Goal: Task Accomplishment & Management: Use online tool/utility

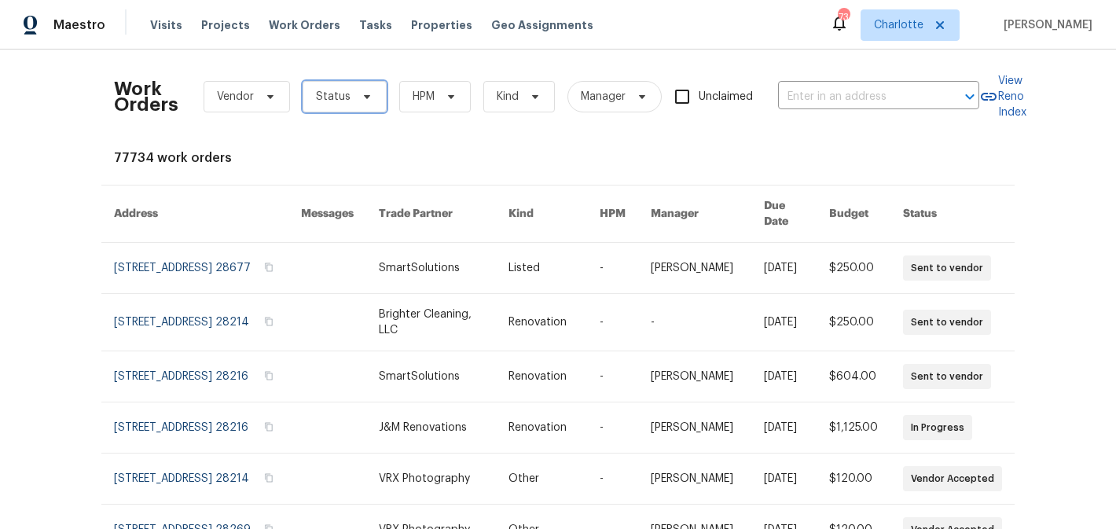
click at [369, 97] on icon at bounding box center [367, 96] width 13 height 13
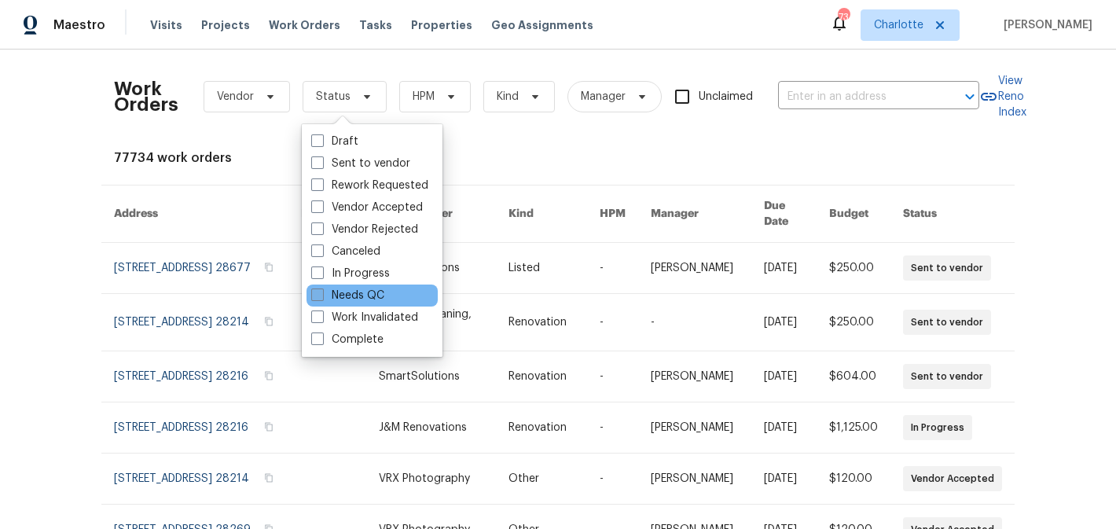
click at [359, 294] on label "Needs QC" at bounding box center [347, 296] width 73 height 16
click at [322, 294] on input "Needs QC" at bounding box center [316, 293] width 10 height 10
checkbox input "true"
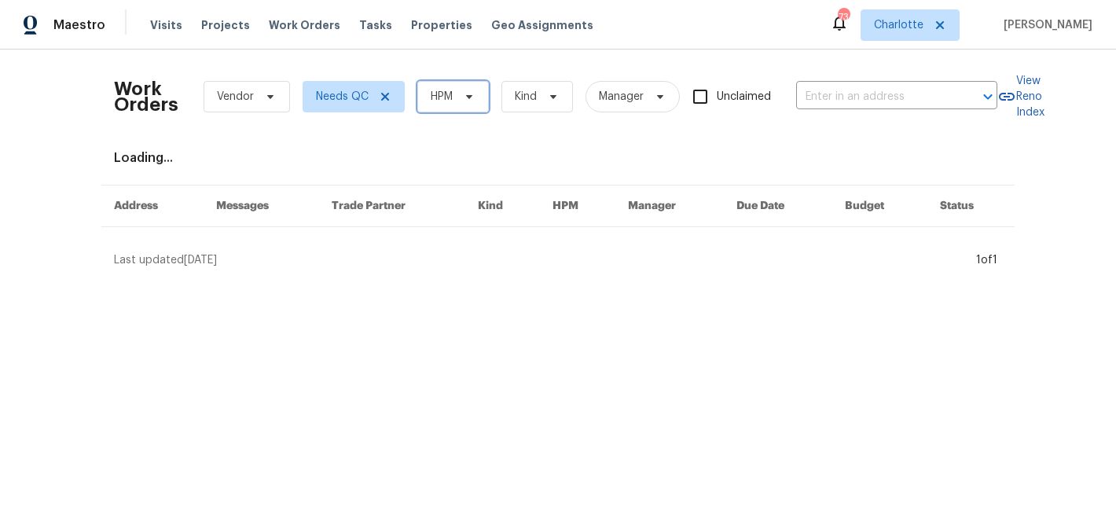
click at [468, 89] on span "HPM" at bounding box center [453, 96] width 72 height 31
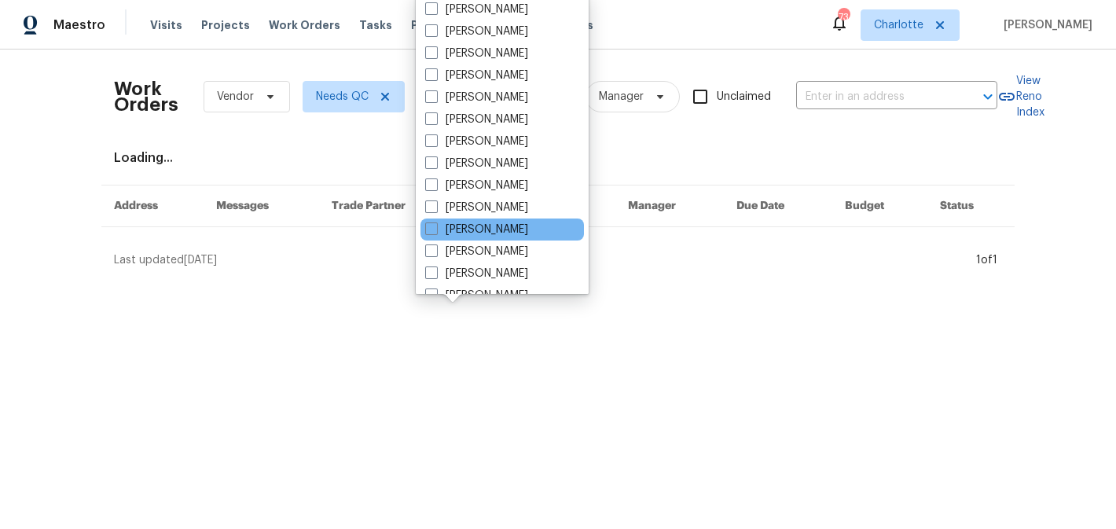
scroll to position [195, 0]
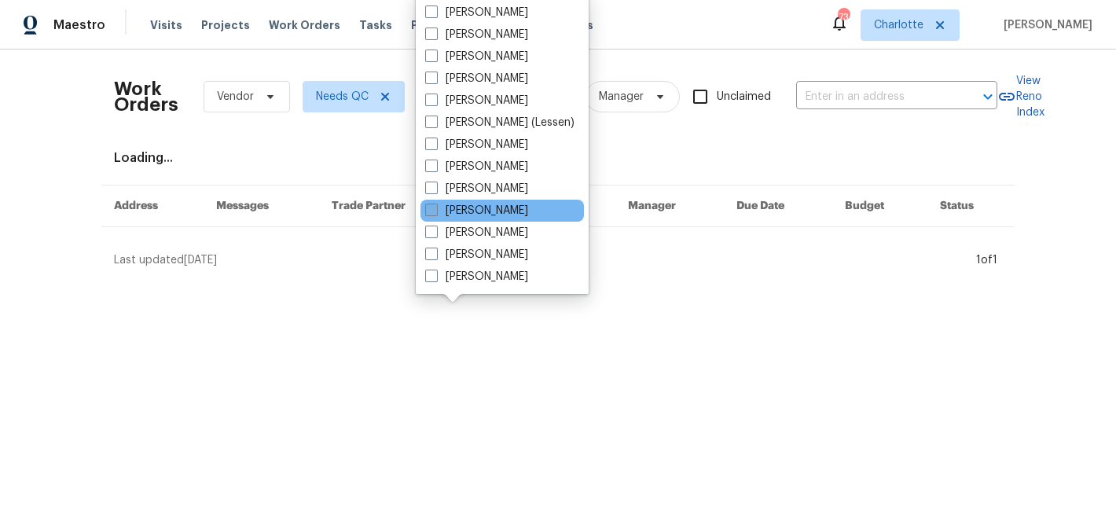
click at [479, 209] on label "[PERSON_NAME]" at bounding box center [476, 211] width 103 height 16
click at [436, 209] on input "[PERSON_NAME]" at bounding box center [430, 208] width 10 height 10
checkbox input "true"
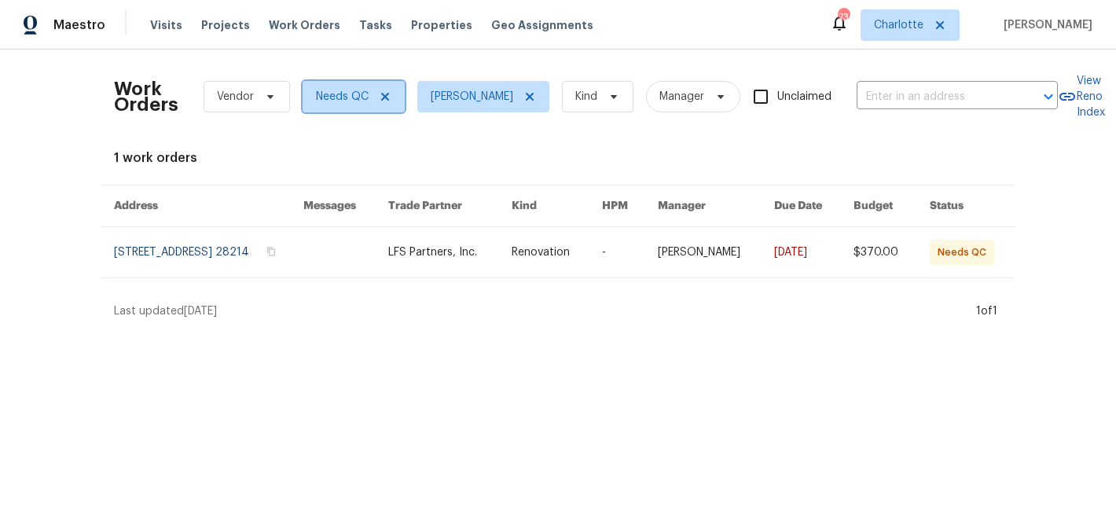
click at [381, 94] on icon at bounding box center [385, 97] width 8 height 8
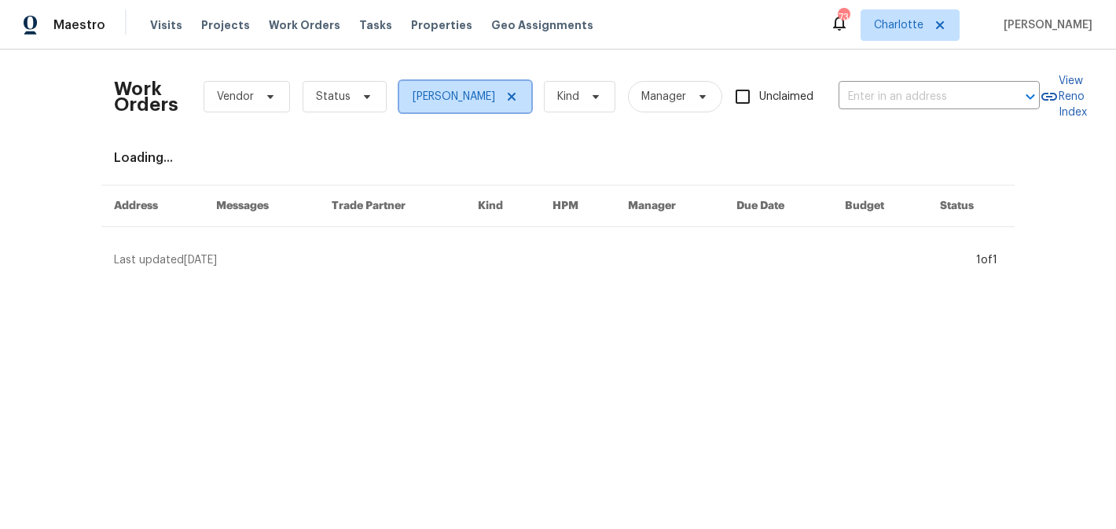
click at [517, 92] on icon at bounding box center [512, 96] width 13 height 13
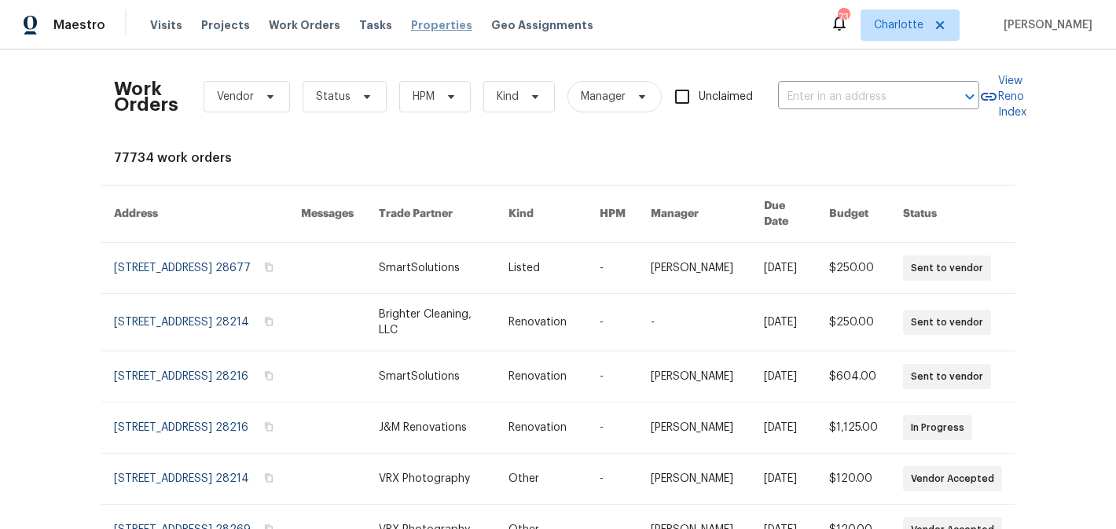
click at [422, 24] on span "Properties" at bounding box center [441, 25] width 61 height 16
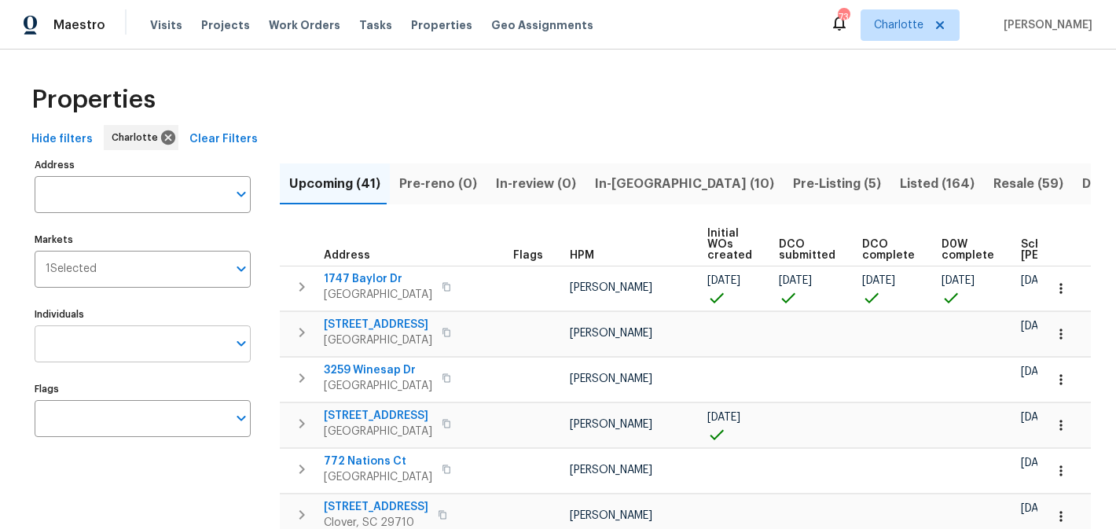
click at [134, 350] on input "Individuals" at bounding box center [131, 343] width 193 height 37
type input "matthew"
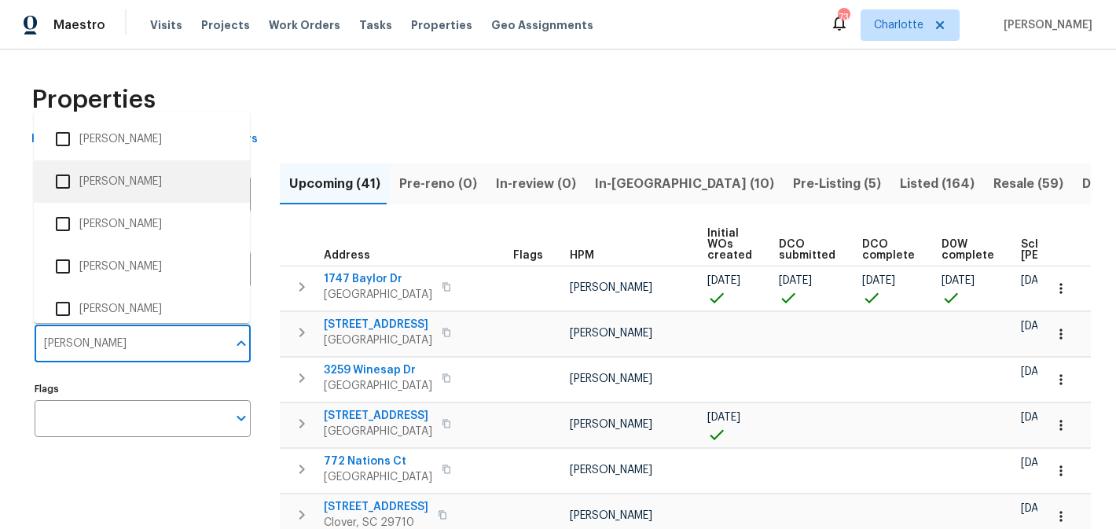
click at [153, 181] on li "[PERSON_NAME]" at bounding box center [141, 181] width 191 height 33
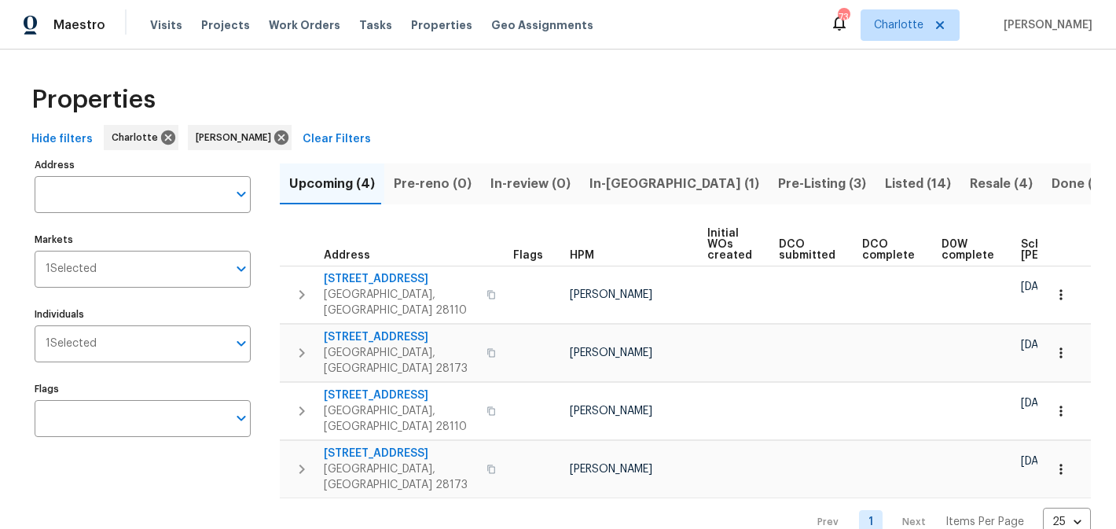
click at [597, 182] on span "In-reno (1)" at bounding box center [675, 184] width 170 height 22
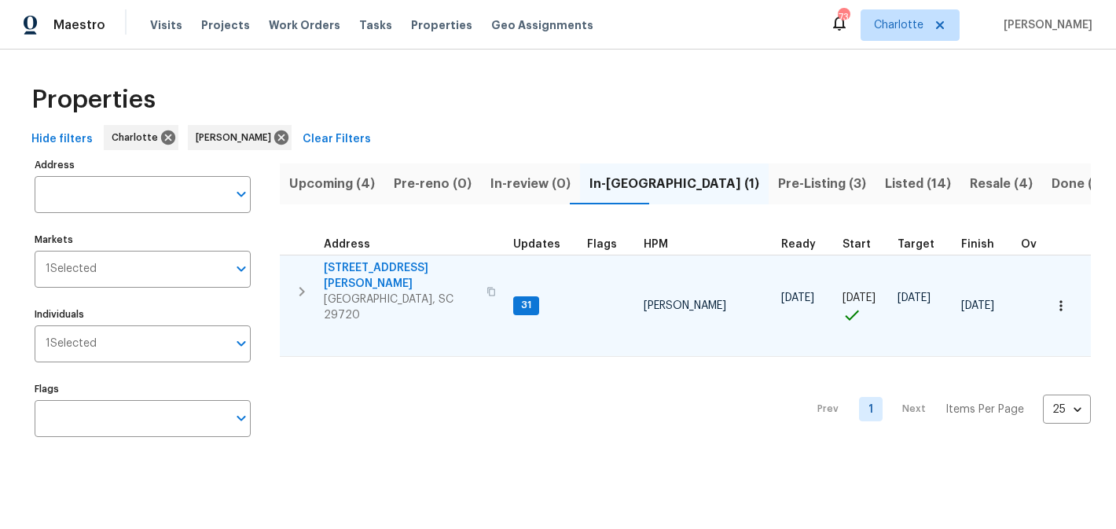
click at [378, 265] on span "2744 Lyndell Way" at bounding box center [400, 275] width 153 height 31
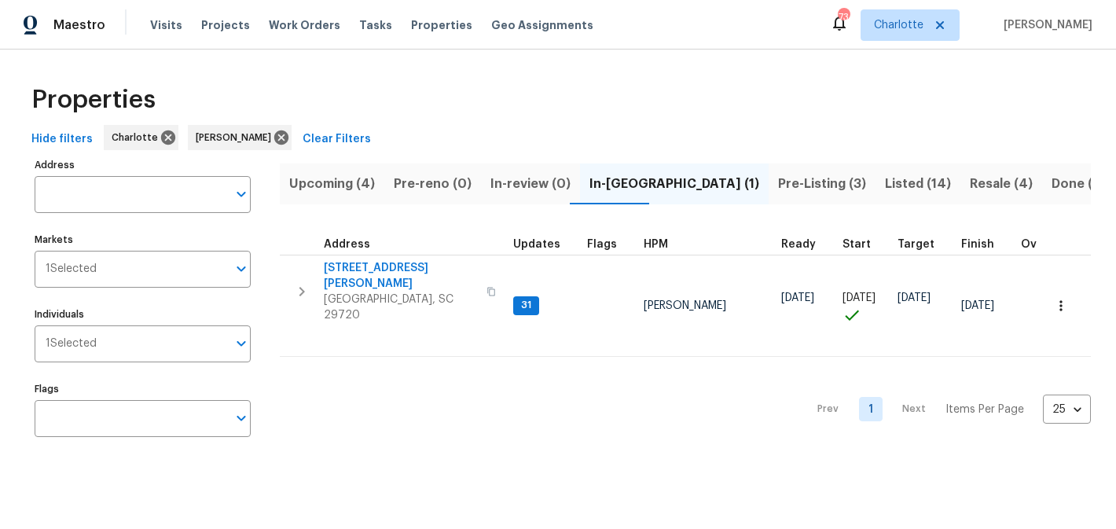
click at [778, 188] on span "Pre-Listing (3)" at bounding box center [822, 184] width 88 height 22
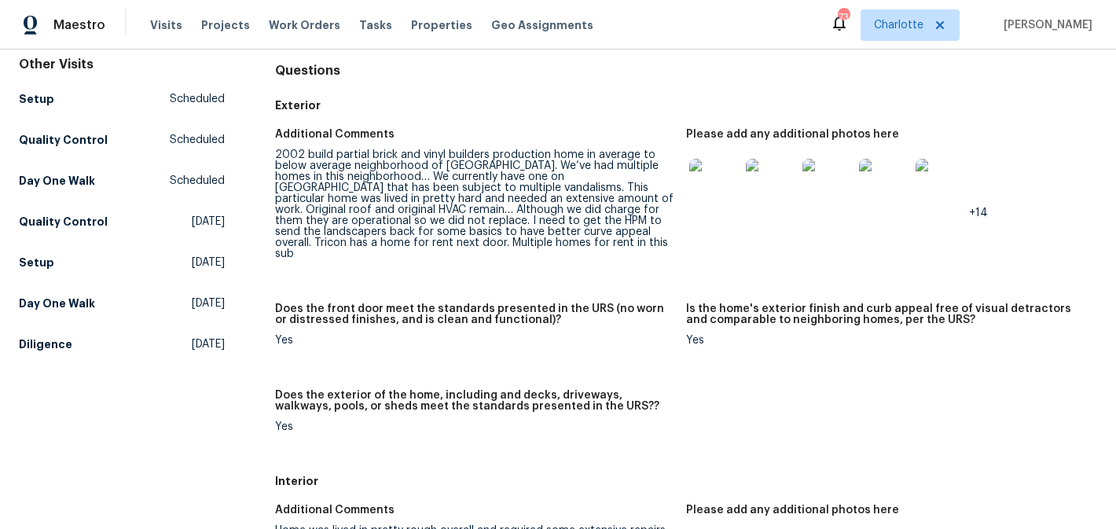
scroll to position [159, 0]
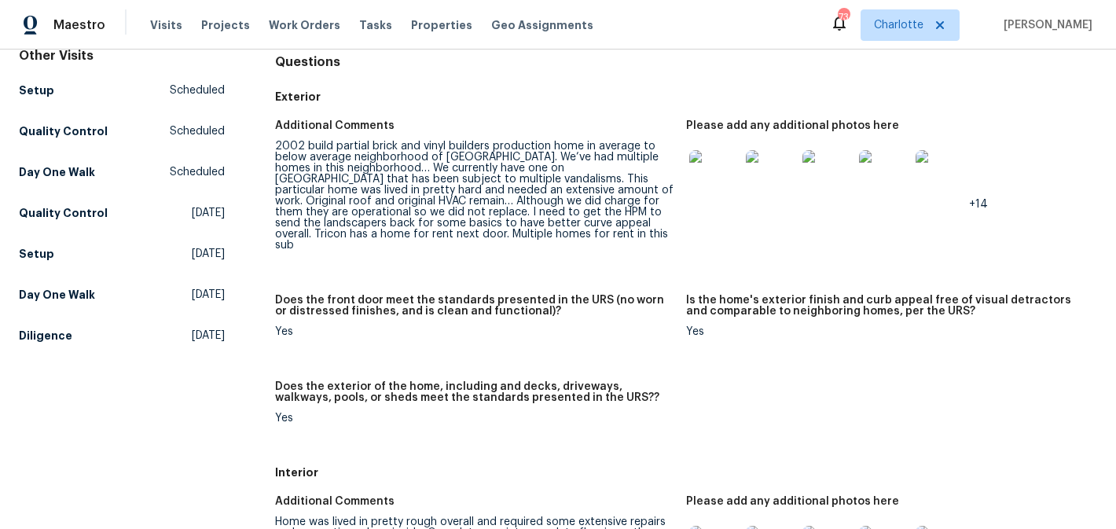
click at [701, 181] on img at bounding box center [715, 175] width 50 height 50
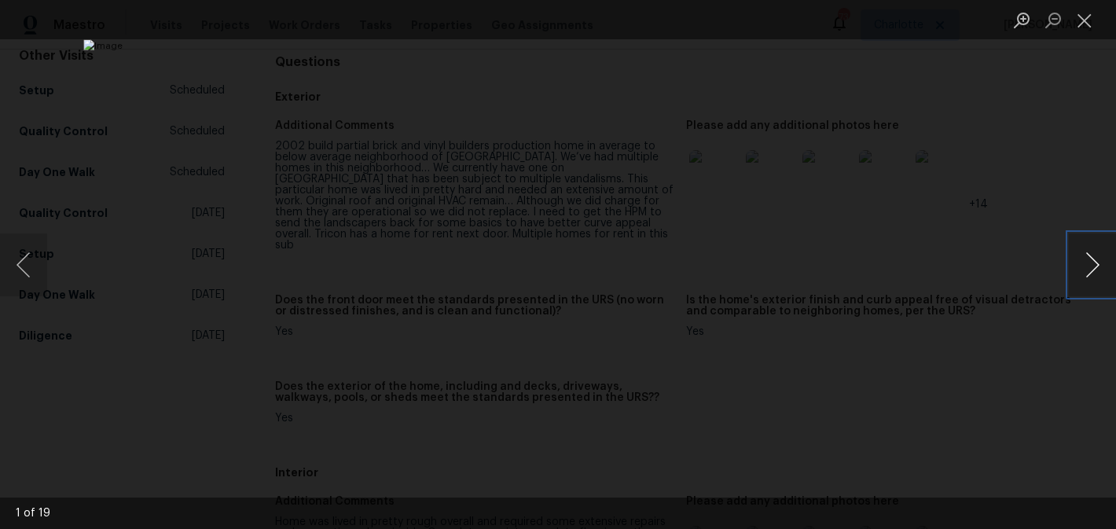
click at [1094, 251] on button "Next image" at bounding box center [1092, 265] width 47 height 63
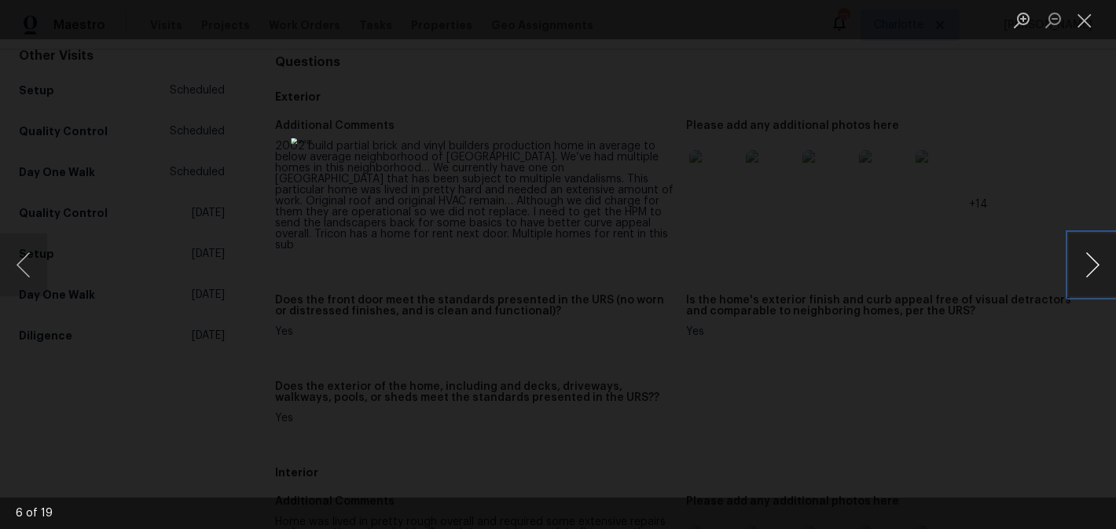
click at [1094, 251] on button "Next image" at bounding box center [1092, 265] width 47 height 63
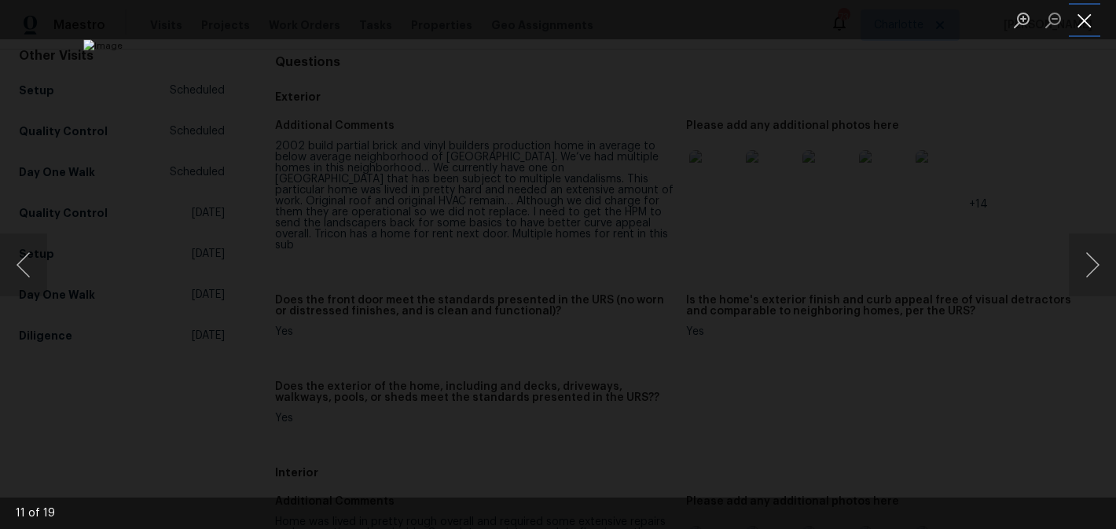
click at [1085, 15] on button "Close lightbox" at bounding box center [1084, 20] width 31 height 28
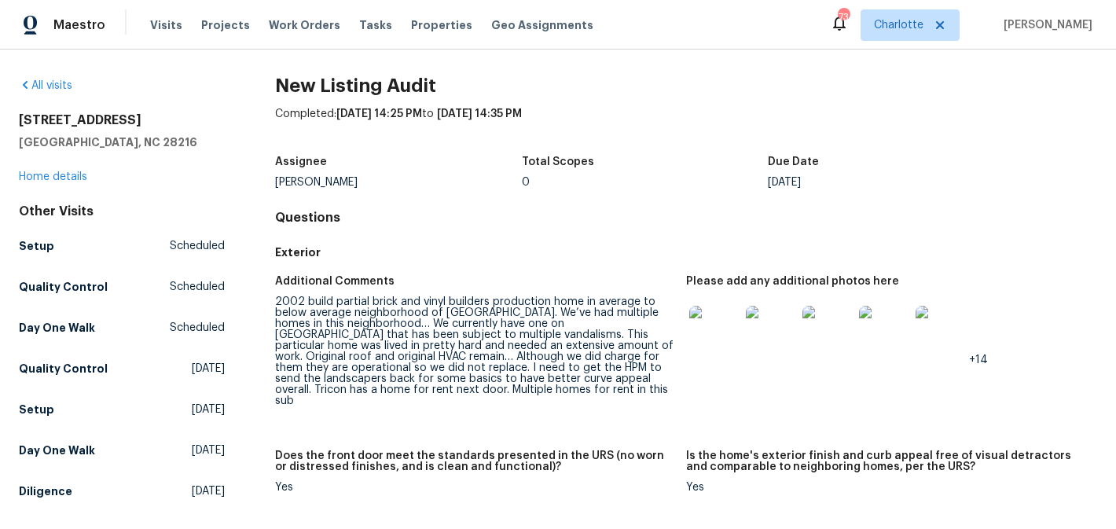
scroll to position [0, 0]
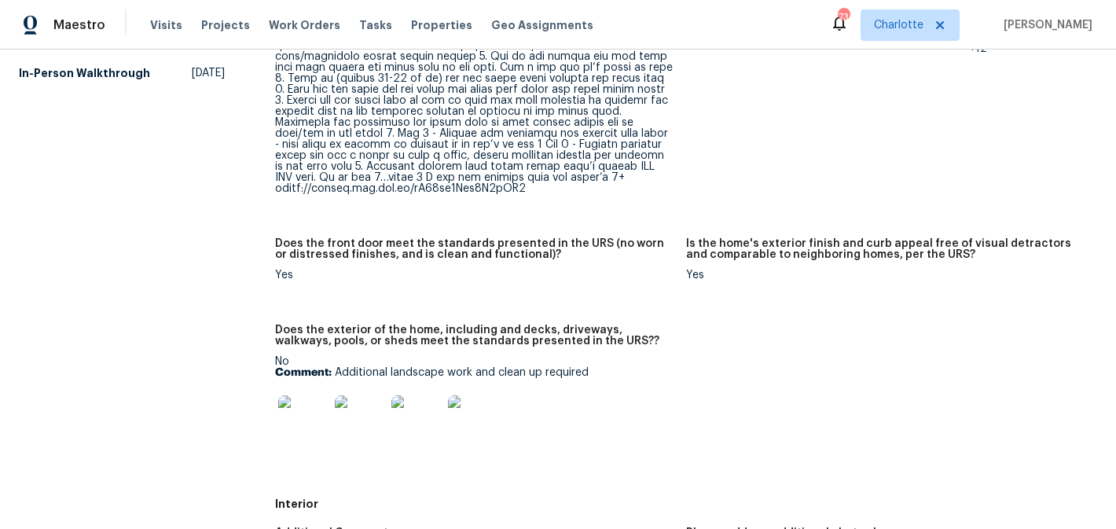
scroll to position [317, 0]
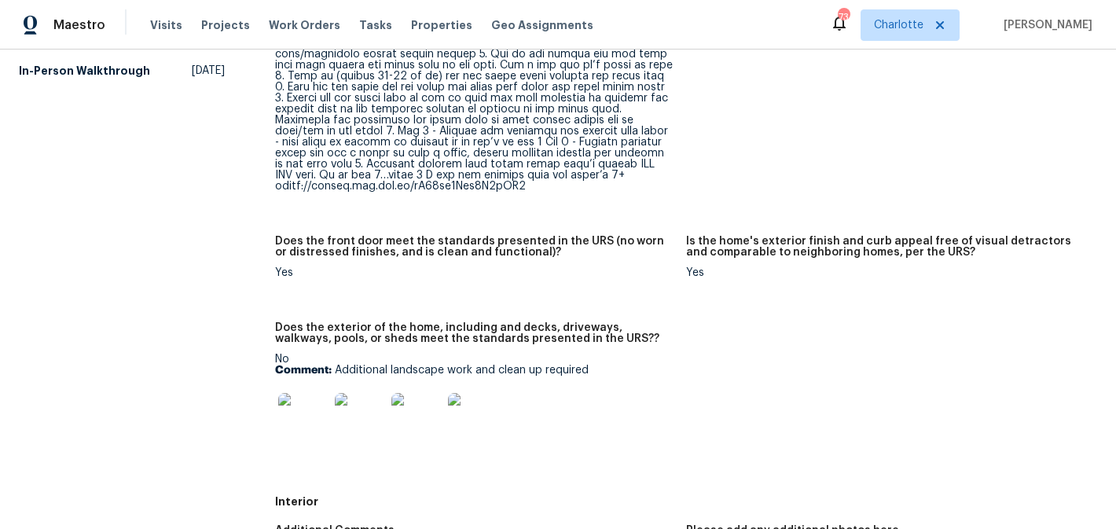
click at [318, 422] on img at bounding box center [303, 418] width 50 height 50
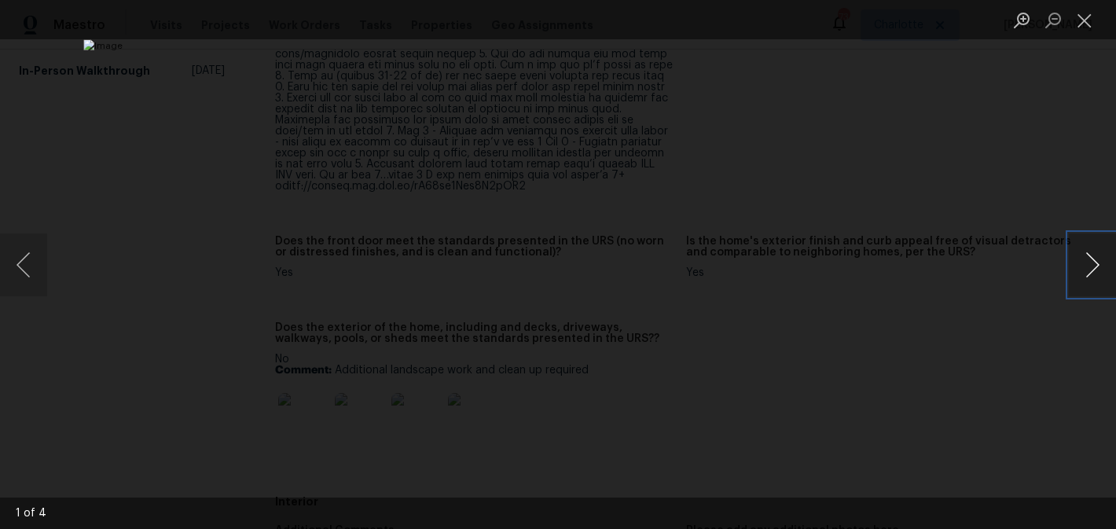
click at [1084, 260] on button "Next image" at bounding box center [1092, 265] width 47 height 63
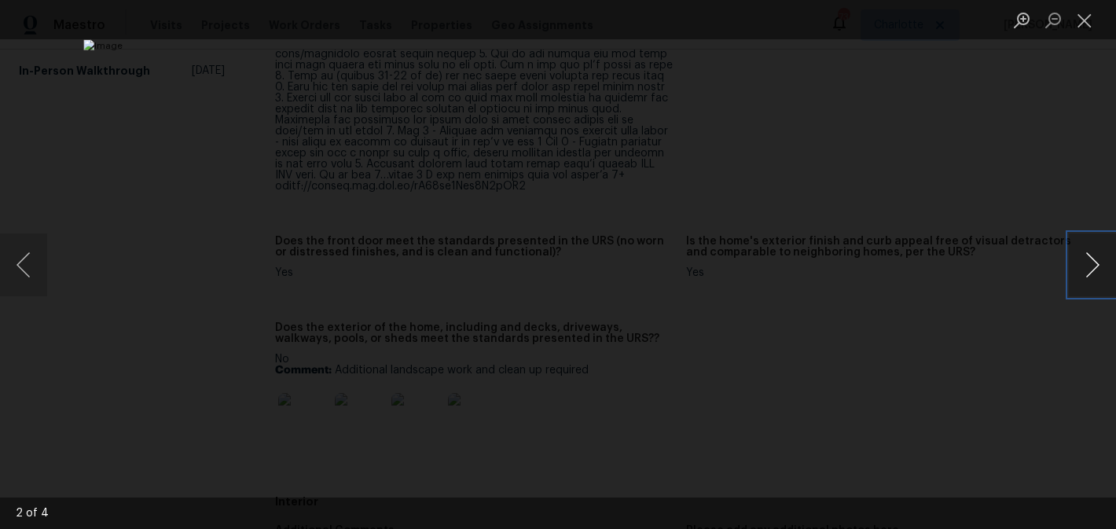
click at [1084, 260] on button "Next image" at bounding box center [1092, 265] width 47 height 63
click at [1084, 11] on button "Close lightbox" at bounding box center [1084, 20] width 31 height 28
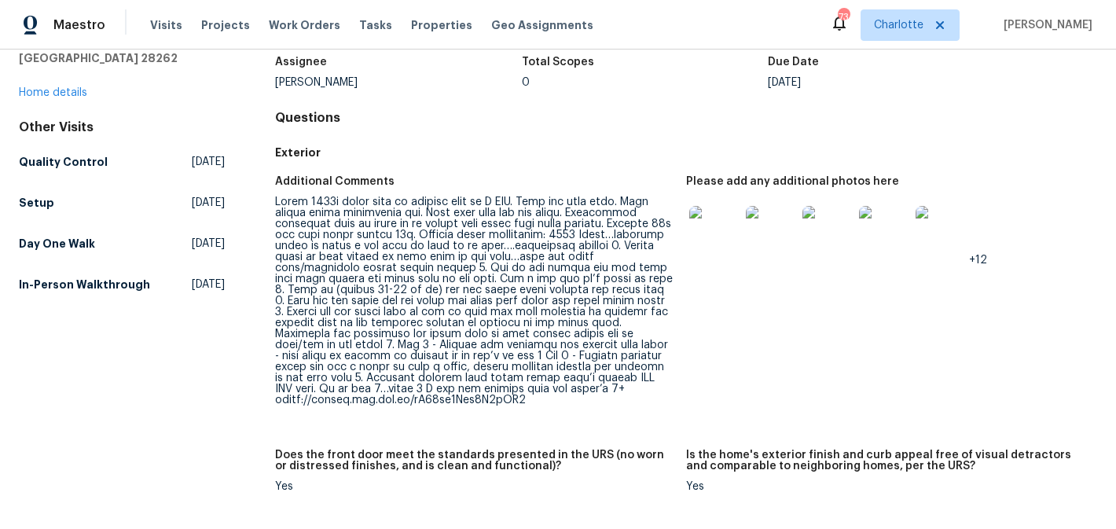
scroll to position [58, 0]
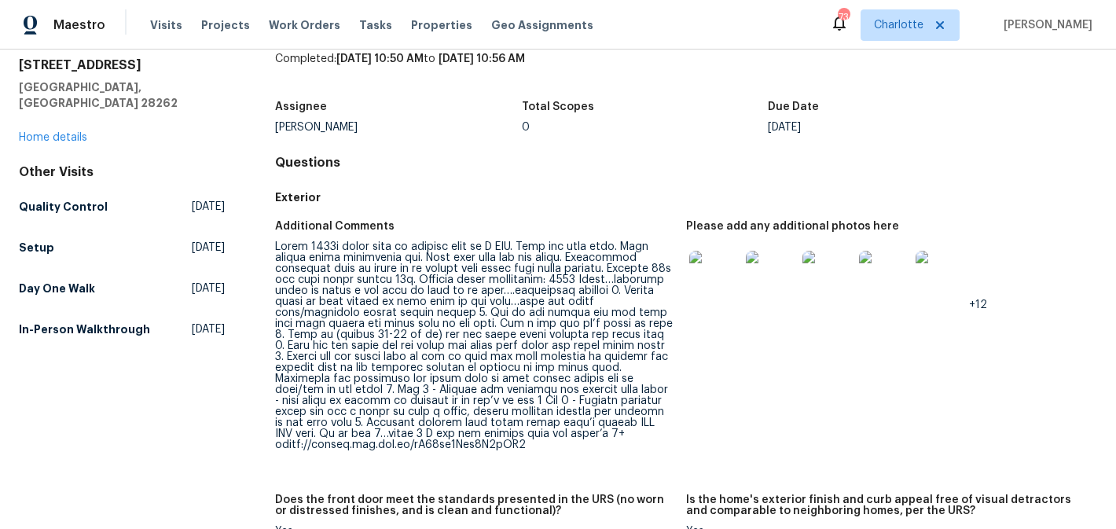
click at [724, 267] on img at bounding box center [715, 276] width 50 height 50
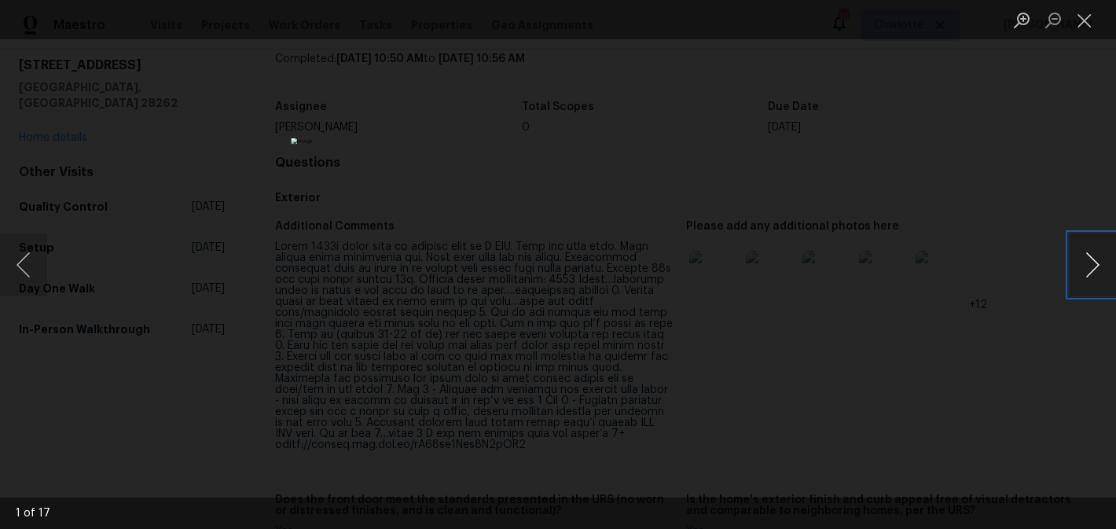
click at [1096, 271] on button "Next image" at bounding box center [1092, 265] width 47 height 63
click at [1097, 271] on button "Next image" at bounding box center [1092, 265] width 47 height 63
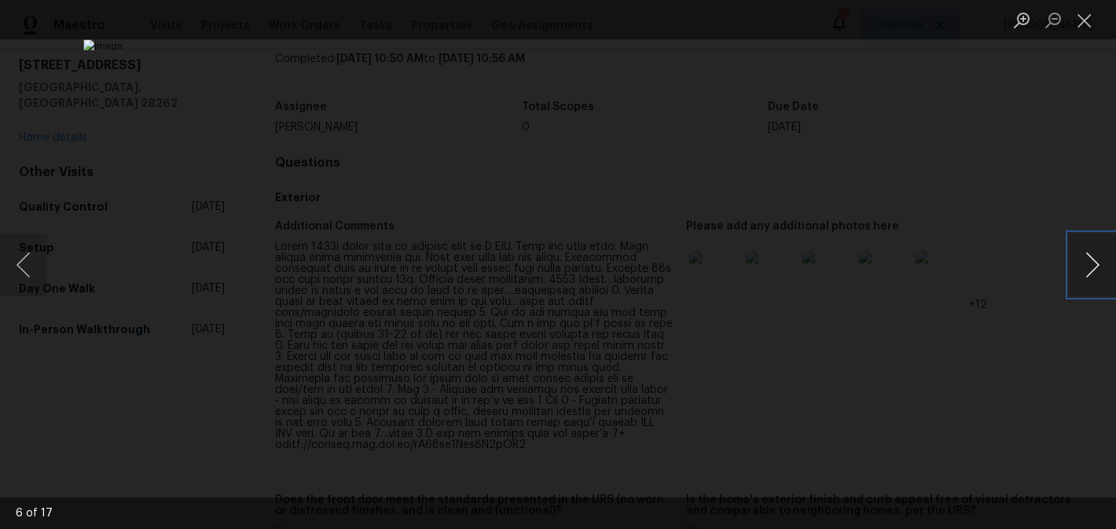
click at [1097, 271] on button "Next image" at bounding box center [1092, 265] width 47 height 63
click at [1086, 23] on button "Close lightbox" at bounding box center [1084, 20] width 31 height 28
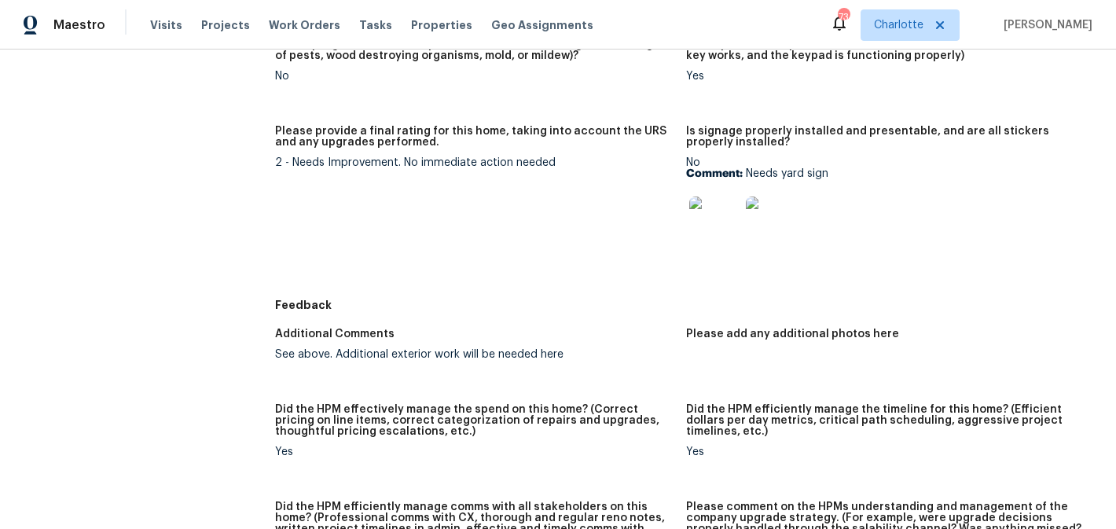
scroll to position [1159, 0]
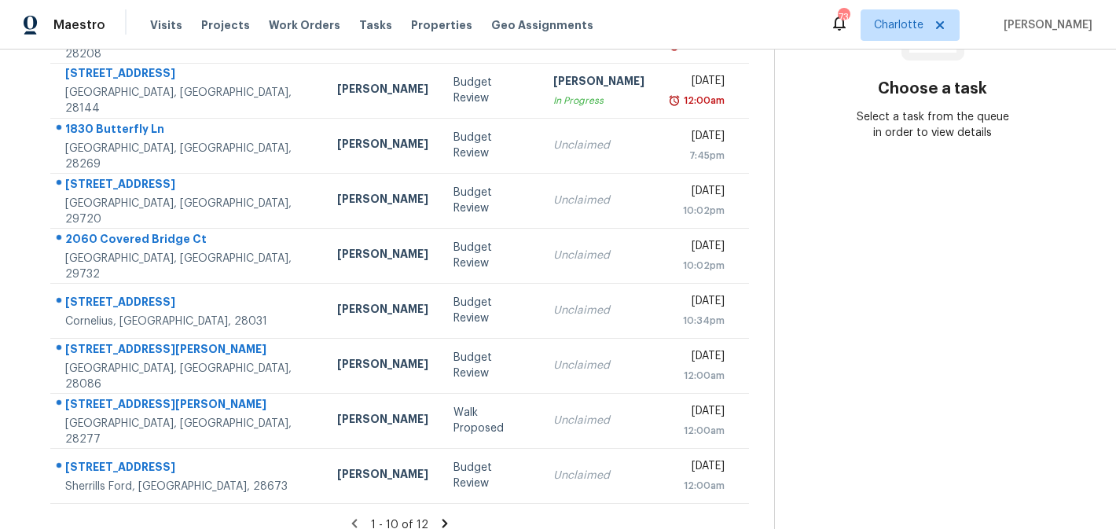
scroll to position [289, 0]
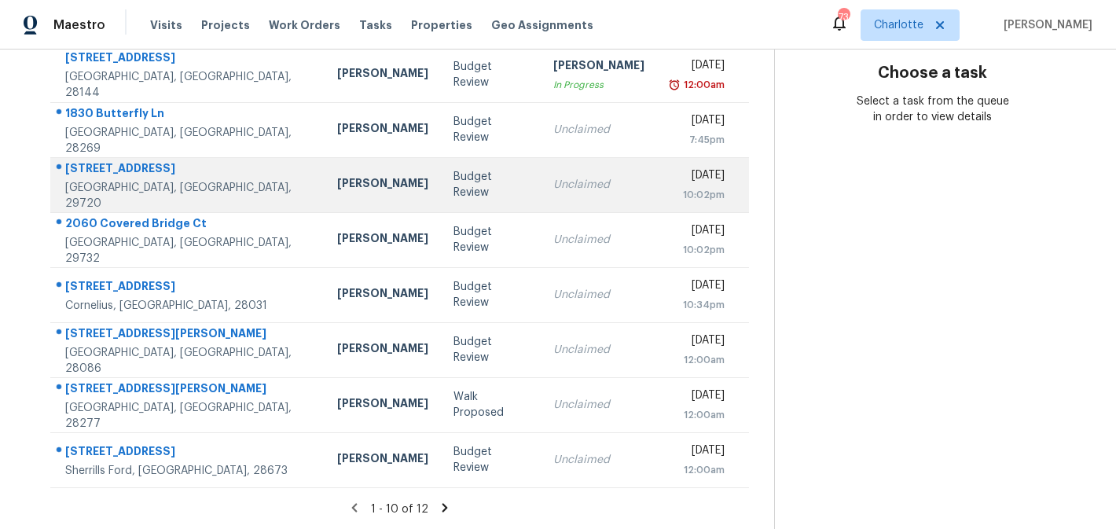
click at [657, 190] on td "[DATE] 10:02pm" at bounding box center [703, 184] width 92 height 55
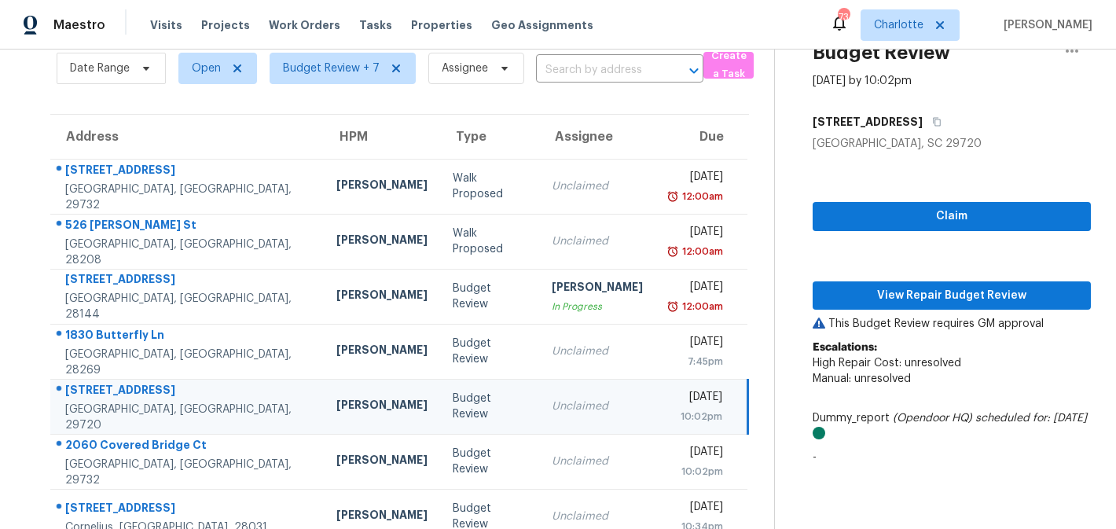
scroll to position [66, 0]
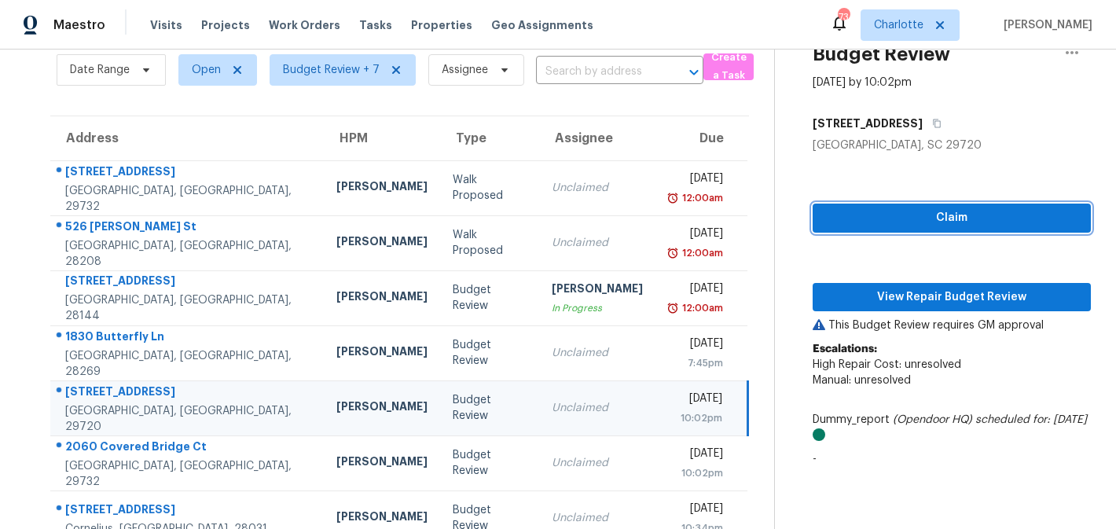
click at [947, 230] on button "Claim" at bounding box center [952, 218] width 278 height 29
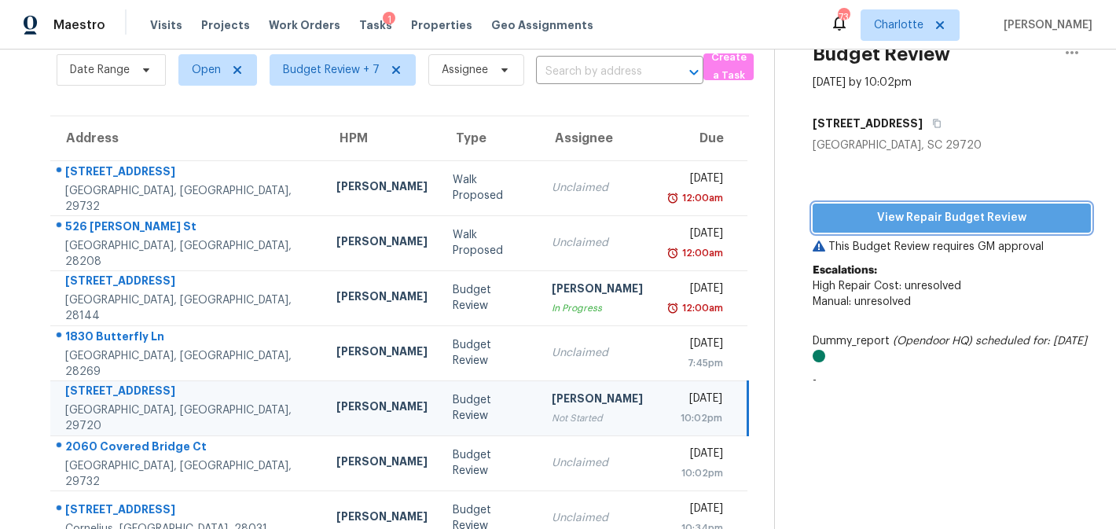
click at [965, 217] on span "View Repair Budget Review" at bounding box center [952, 218] width 253 height 20
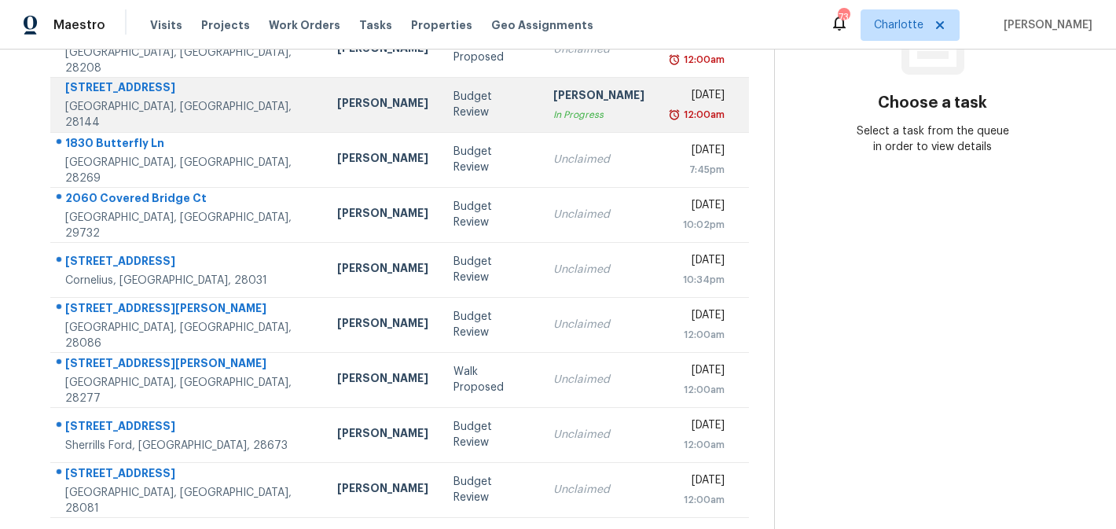
scroll to position [289, 0]
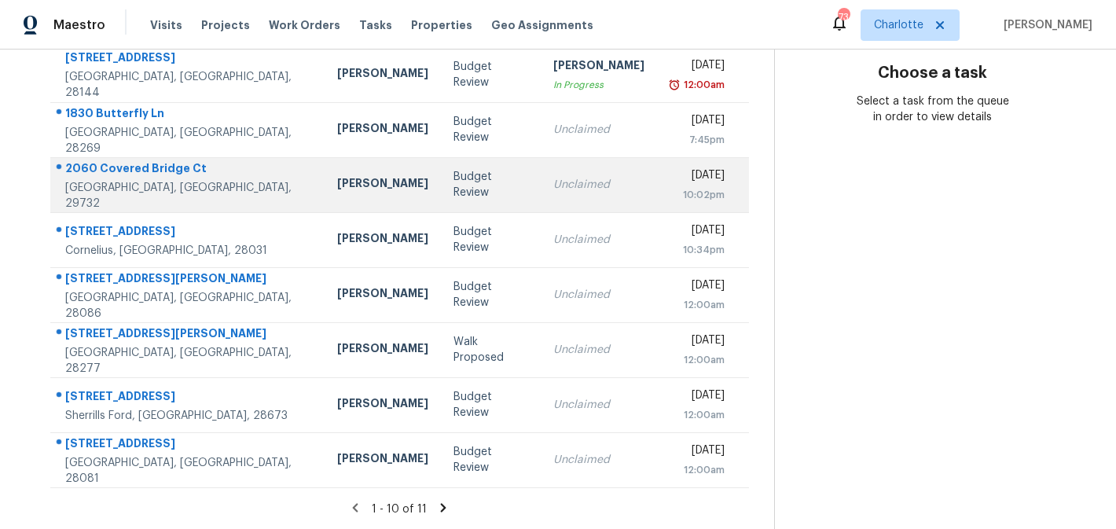
click at [657, 184] on td "Tue, Aug 26th 2025 10:02pm" at bounding box center [703, 184] width 92 height 55
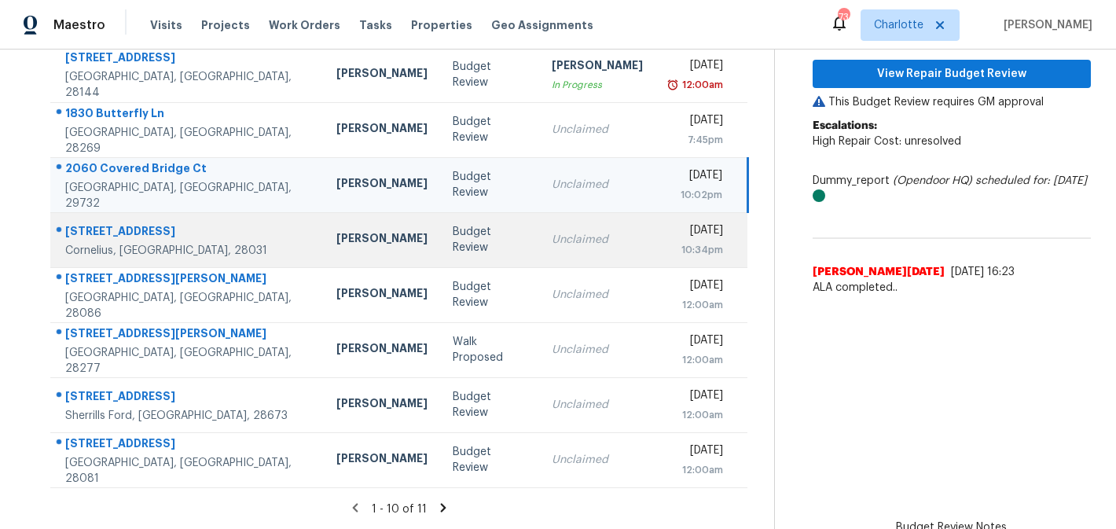
click at [656, 242] on td "Tue, Aug 26th 2025 10:34pm" at bounding box center [702, 239] width 92 height 55
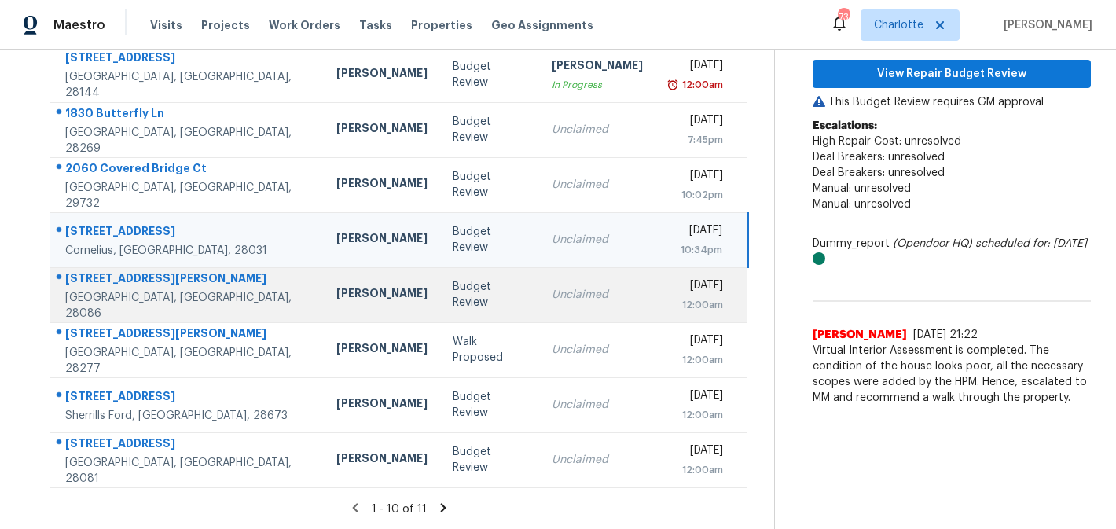
click at [656, 287] on td "Wed, Aug 27th 2025 12:00am" at bounding box center [702, 294] width 92 height 55
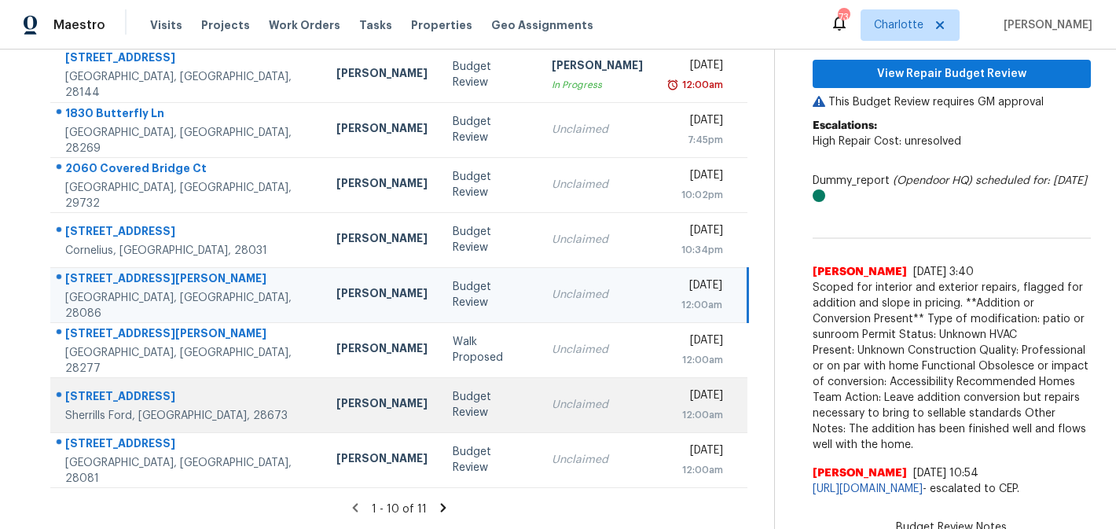
click at [656, 395] on td "Wed, Aug 27th 2025 12:00am" at bounding box center [702, 404] width 92 height 55
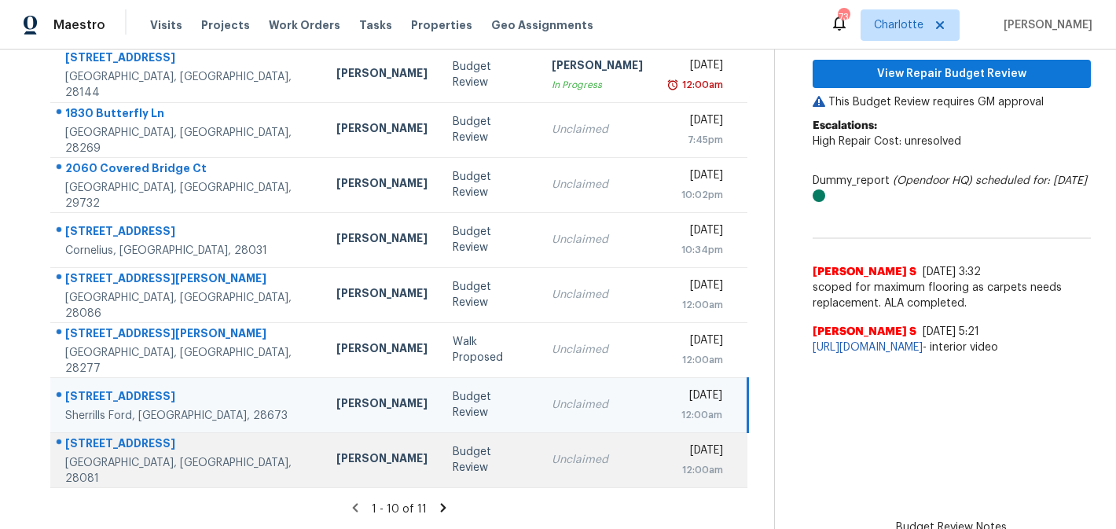
click at [568, 468] on td "Unclaimed" at bounding box center [597, 459] width 116 height 55
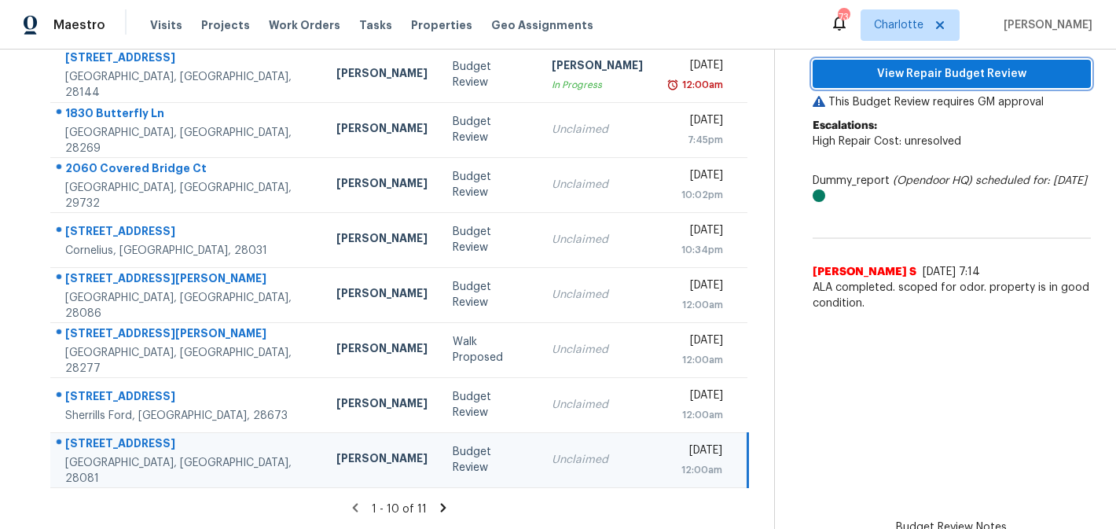
click at [963, 73] on span "View Repair Budget Review" at bounding box center [952, 74] width 253 height 20
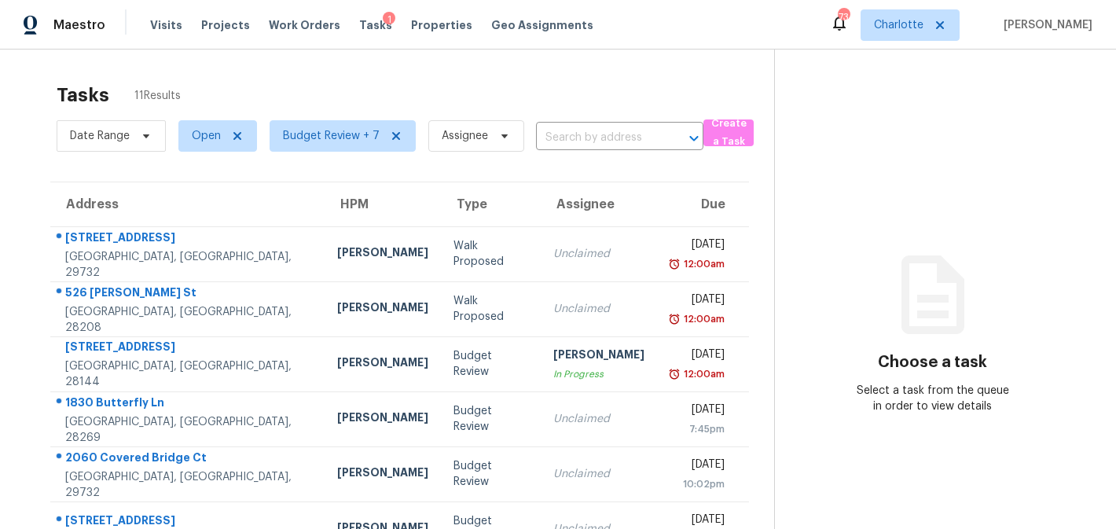
click at [383, 26] on div "1" at bounding box center [389, 20] width 13 height 16
click at [363, 23] on span "Tasks" at bounding box center [375, 25] width 33 height 11
click at [359, 24] on span "Tasks" at bounding box center [375, 25] width 33 height 11
click at [383, 19] on div "1" at bounding box center [389, 20] width 13 height 16
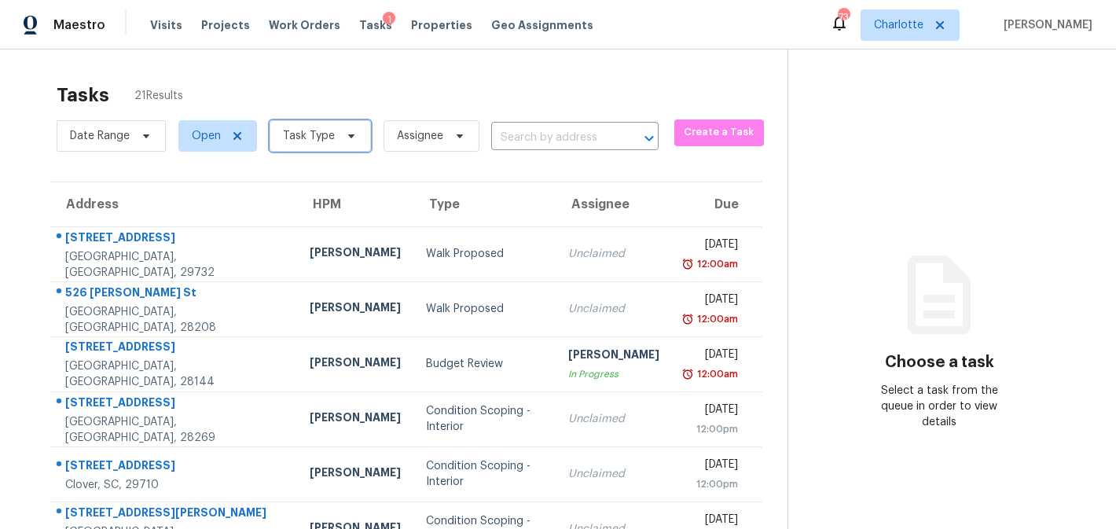
click at [359, 134] on span "Task Type" at bounding box center [320, 135] width 101 height 31
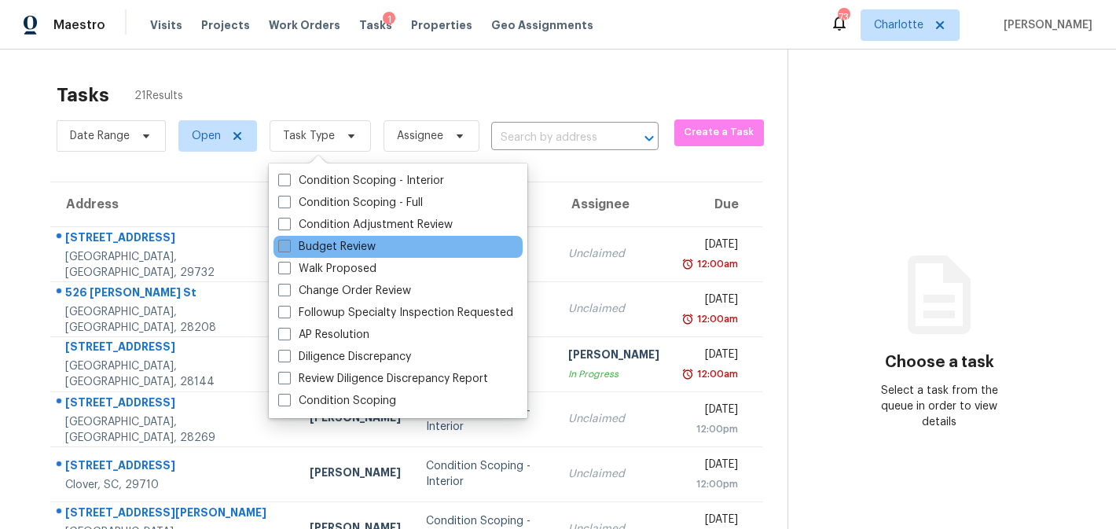
click at [339, 239] on label "Budget Review" at bounding box center [326, 247] width 97 height 16
click at [289, 239] on input "Budget Review" at bounding box center [283, 244] width 10 height 10
checkbox input "true"
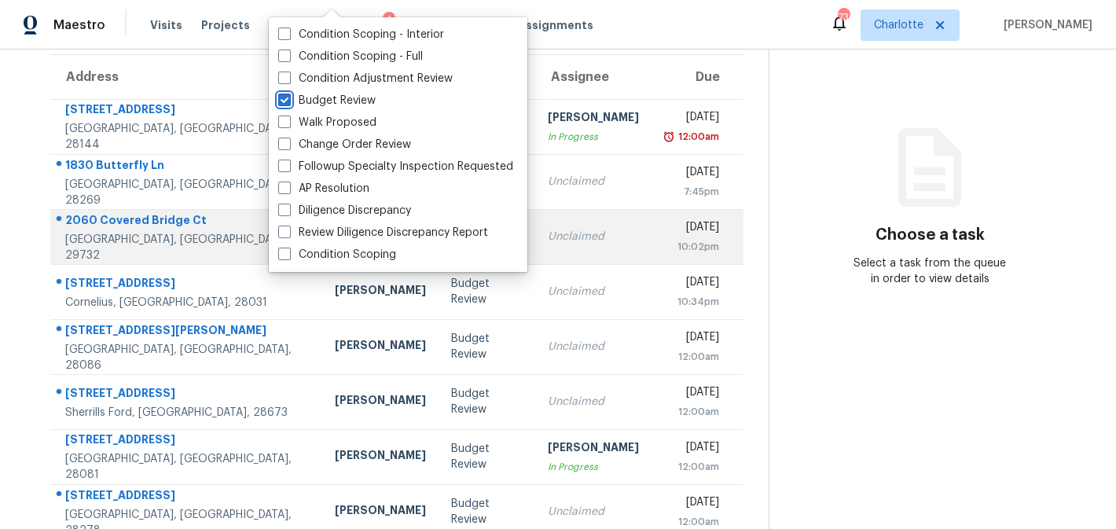
scroll to position [150, 0]
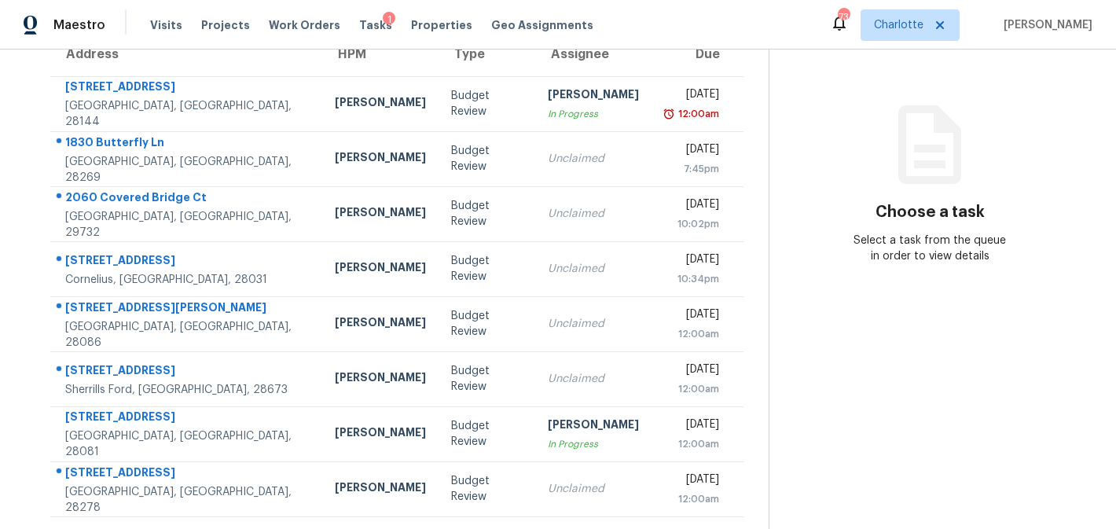
click at [951, 277] on section "Choose a task Select a task from the queue in order to view details" at bounding box center [930, 214] width 322 height 631
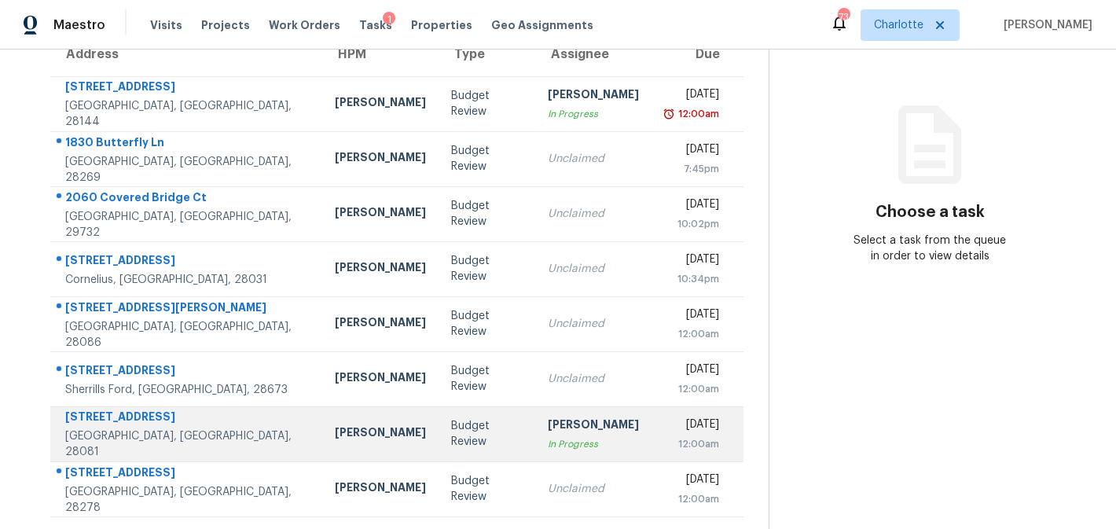
click at [548, 439] on div "In Progress" at bounding box center [593, 444] width 91 height 16
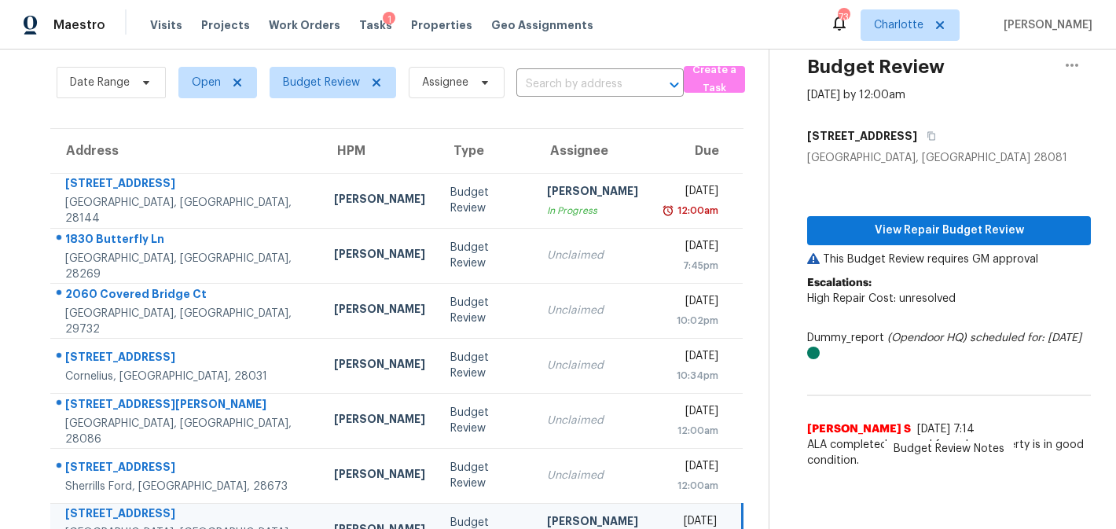
scroll to position [0, 0]
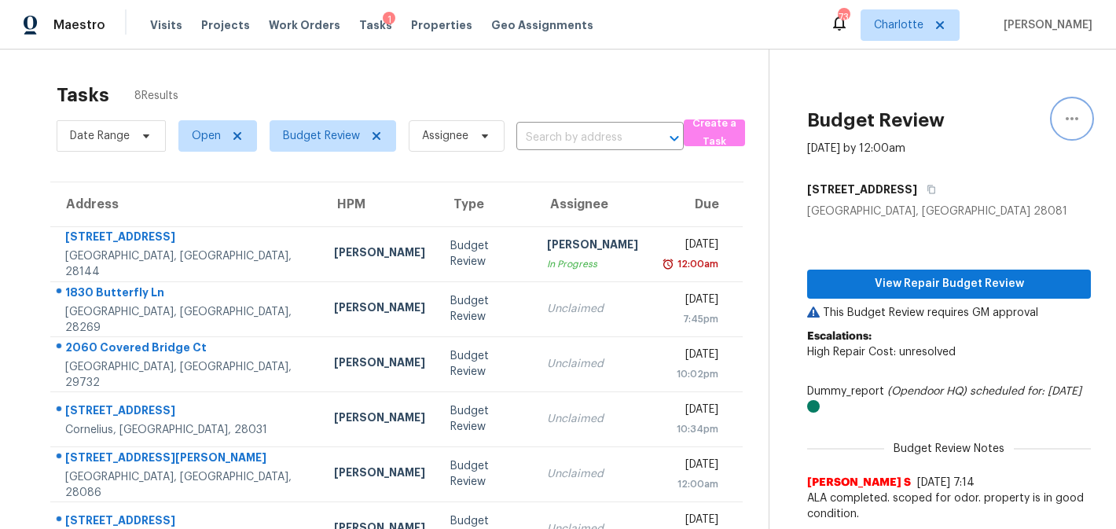
click at [1062, 118] on button "button" at bounding box center [1073, 119] width 38 height 38
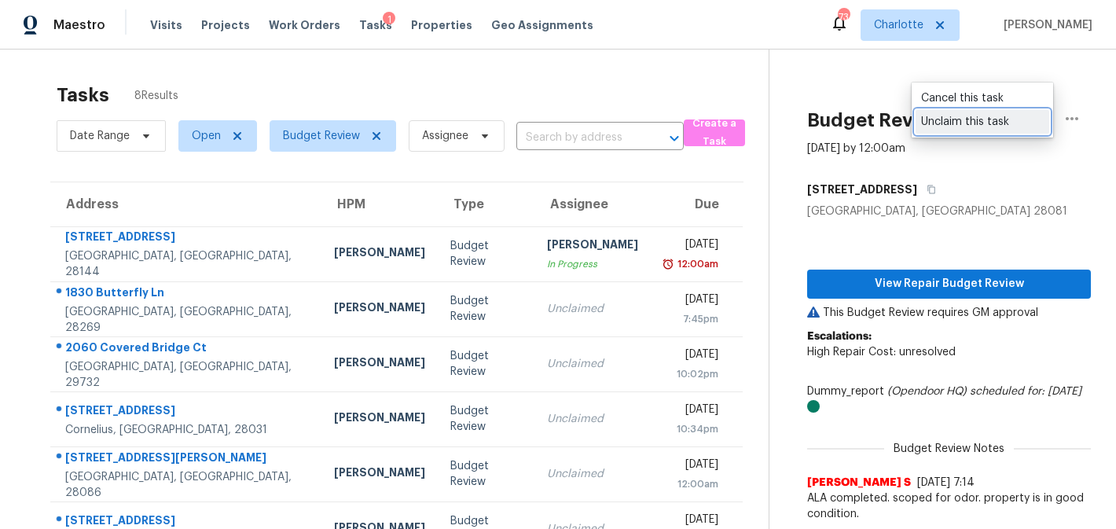
click at [1003, 123] on div "Unclaim this task" at bounding box center [982, 122] width 123 height 16
